Goal: Check status: Check status

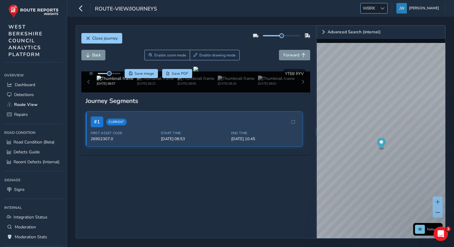
click at [378, 10] on span "WBRK" at bounding box center [369, 8] width 17 height 10
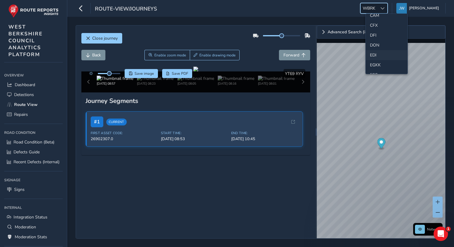
scroll to position [50, 0]
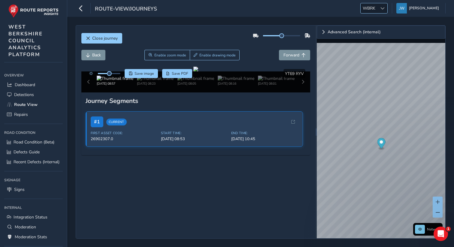
click at [385, 10] on span at bounding box center [383, 8] width 4 height 4
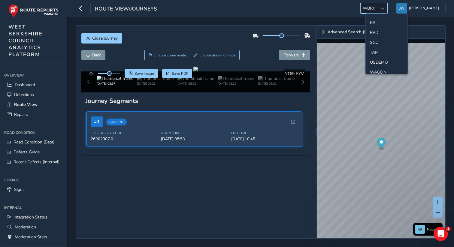
scroll to position [321, 0]
